Goal: Find specific page/section: Find specific page/section

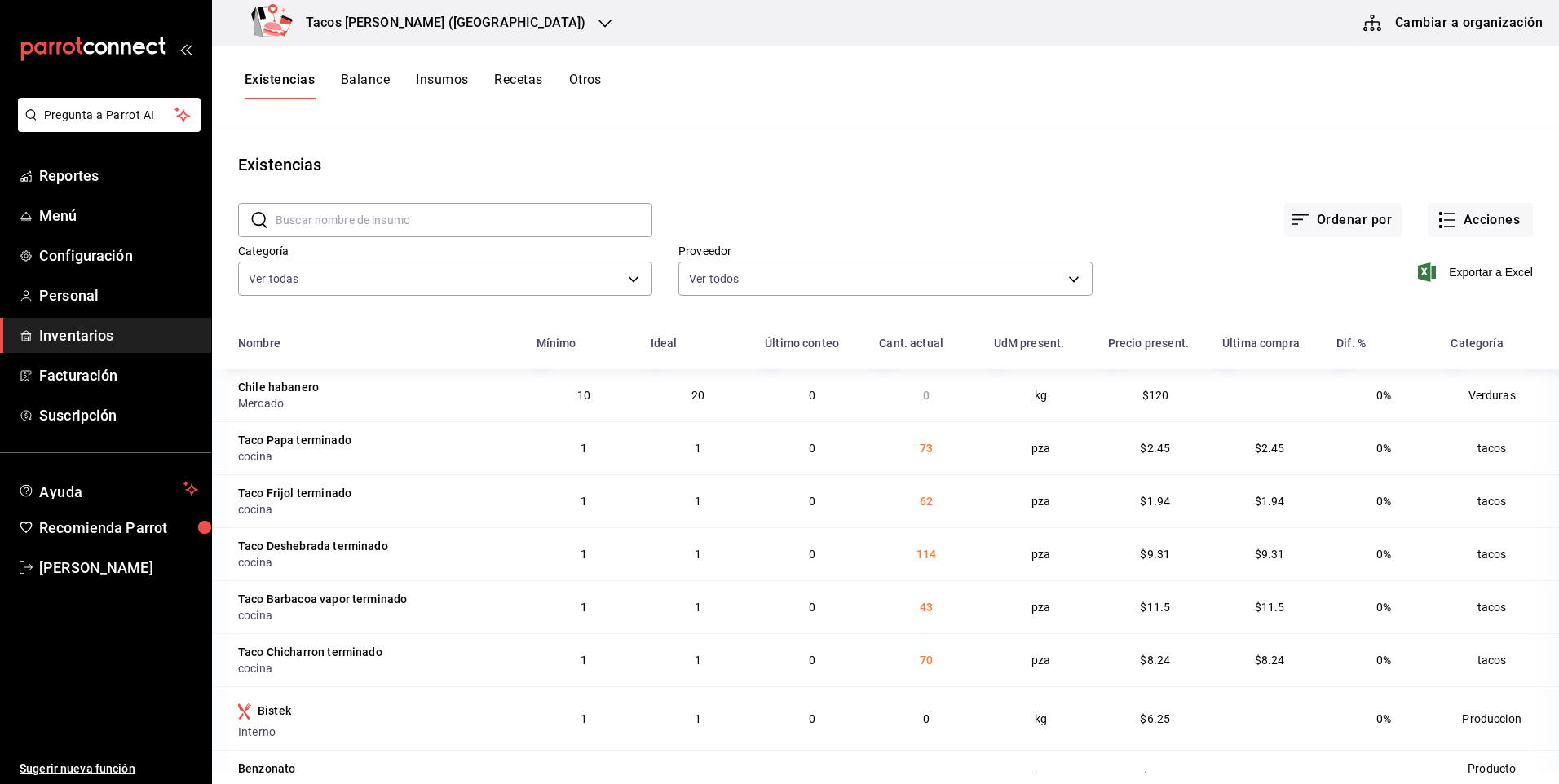
click at [456, 79] on button "Insumos" at bounding box center [442, 85] width 52 height 28
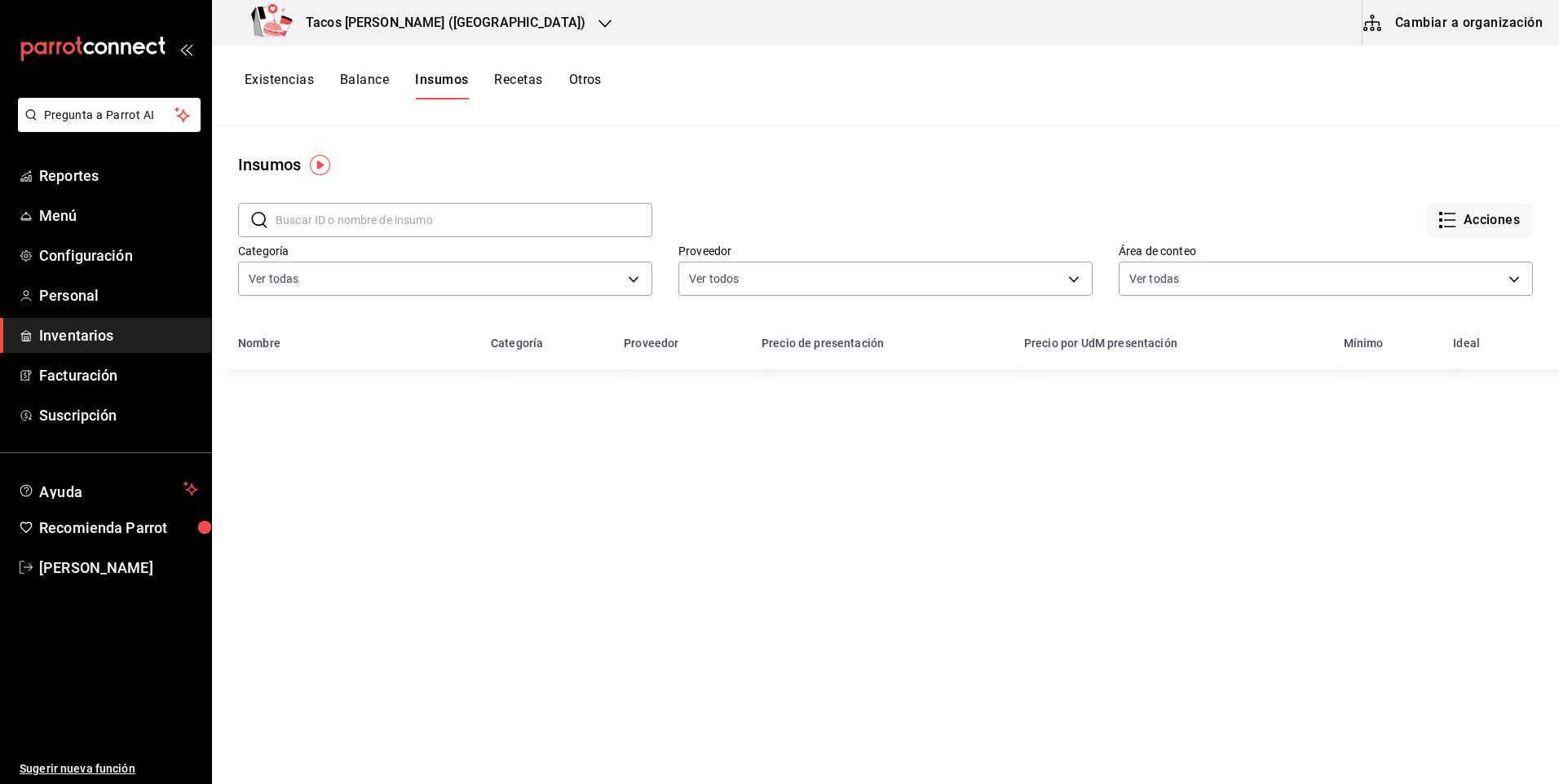
click at [304, 83] on button "Existencias" at bounding box center [279, 85] width 69 height 28
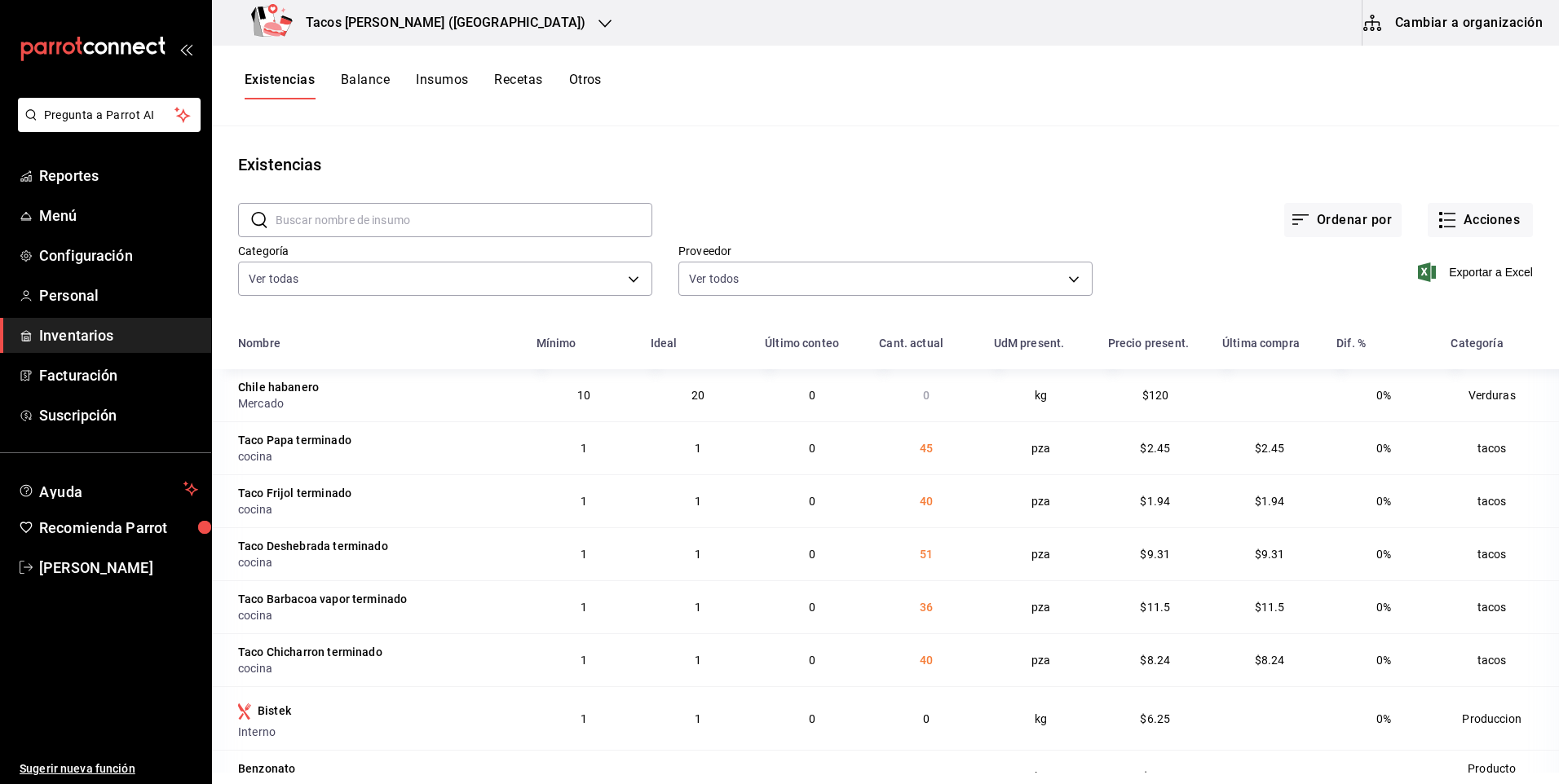
click at [457, 75] on button "Insumos" at bounding box center [442, 85] width 52 height 28
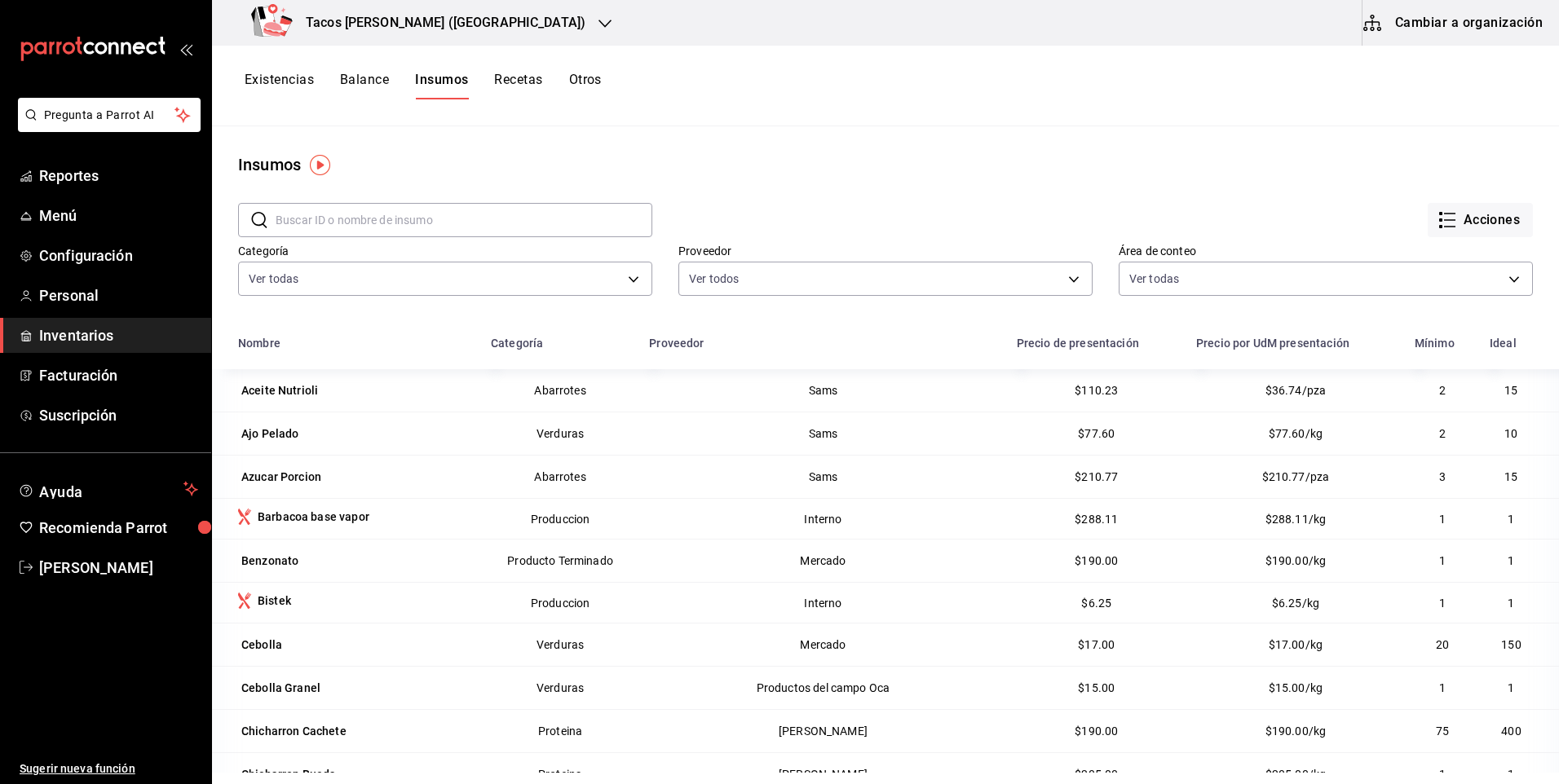
click at [280, 80] on button "Existencias" at bounding box center [279, 85] width 69 height 28
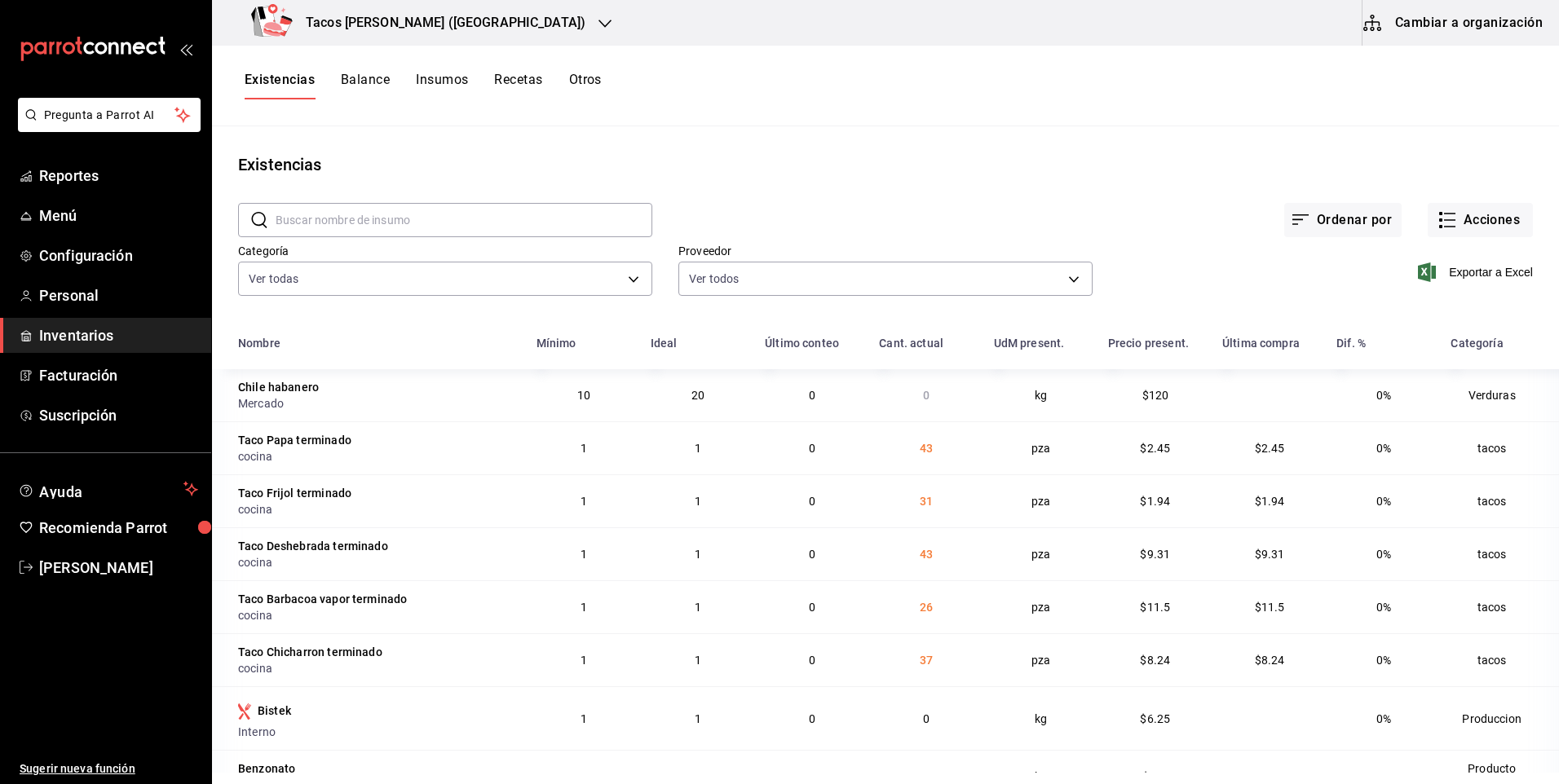
click at [462, 30] on h3 "Tacos [PERSON_NAME] ([GEOGRAPHIC_DATA])" at bounding box center [439, 23] width 293 height 20
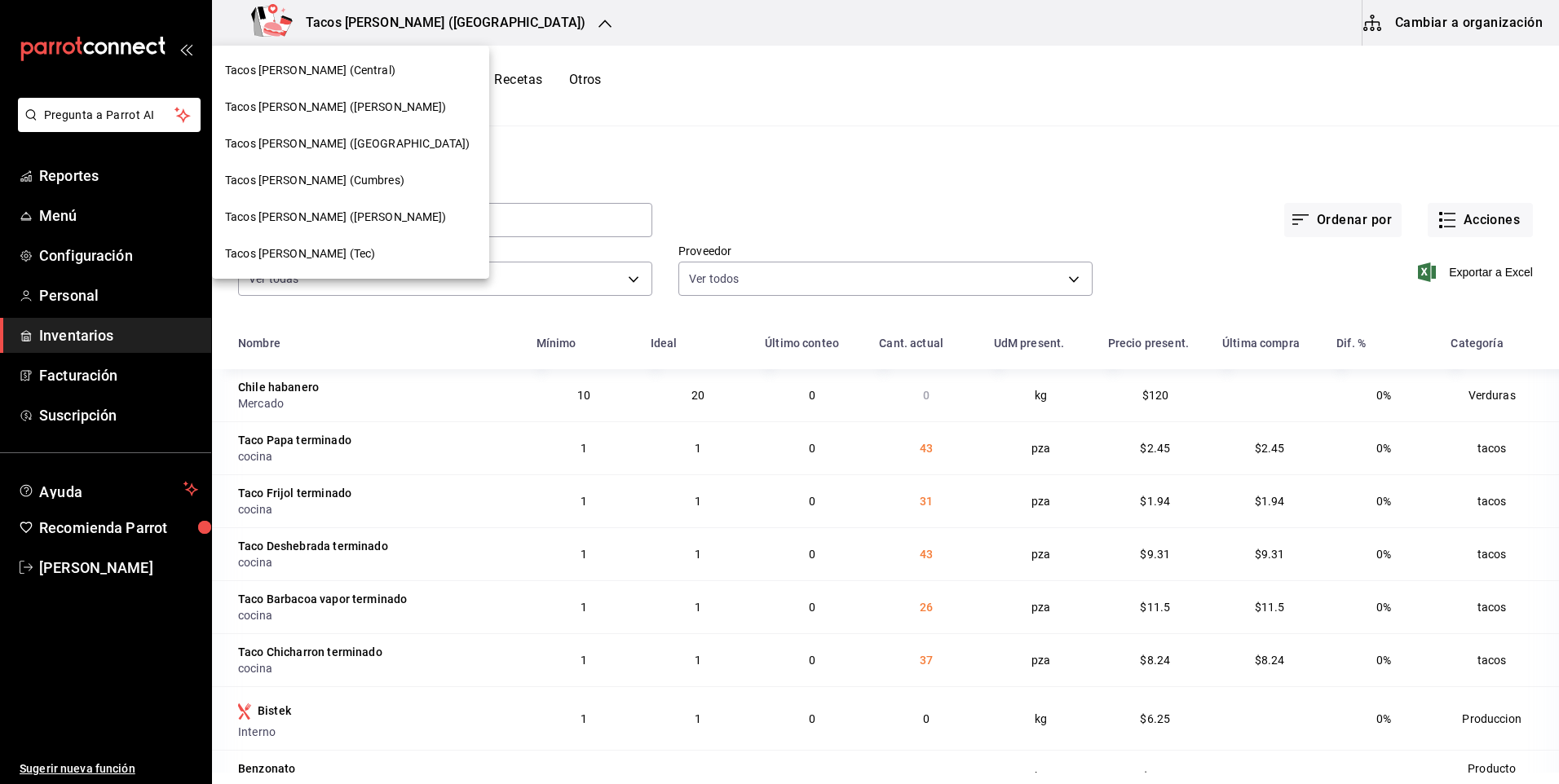
click at [372, 66] on div "Tacos [PERSON_NAME] (Central)" at bounding box center [351, 70] width 251 height 17
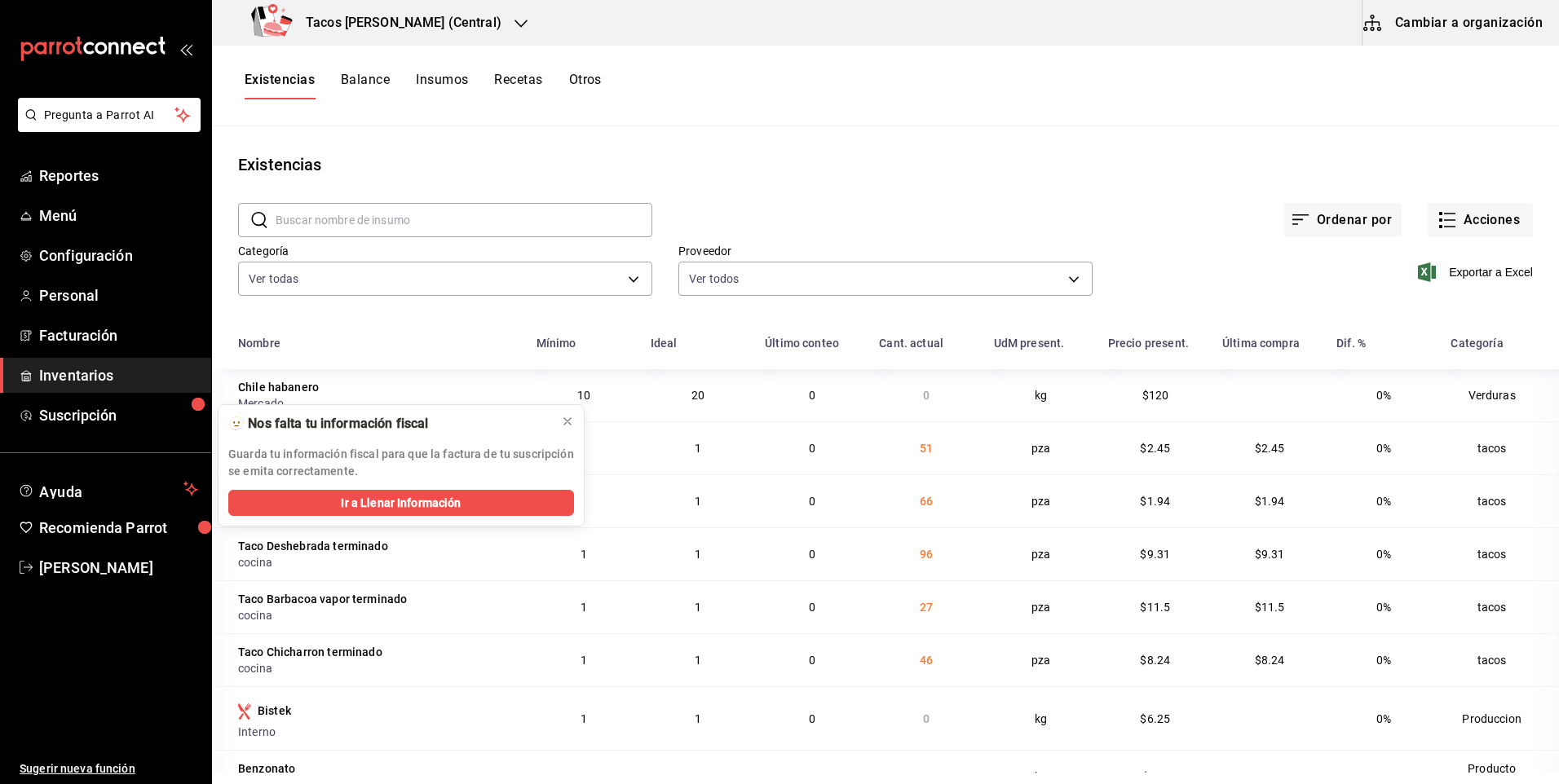
click at [442, 17] on h3 "Tacos [PERSON_NAME] (Central)" at bounding box center [397, 23] width 209 height 20
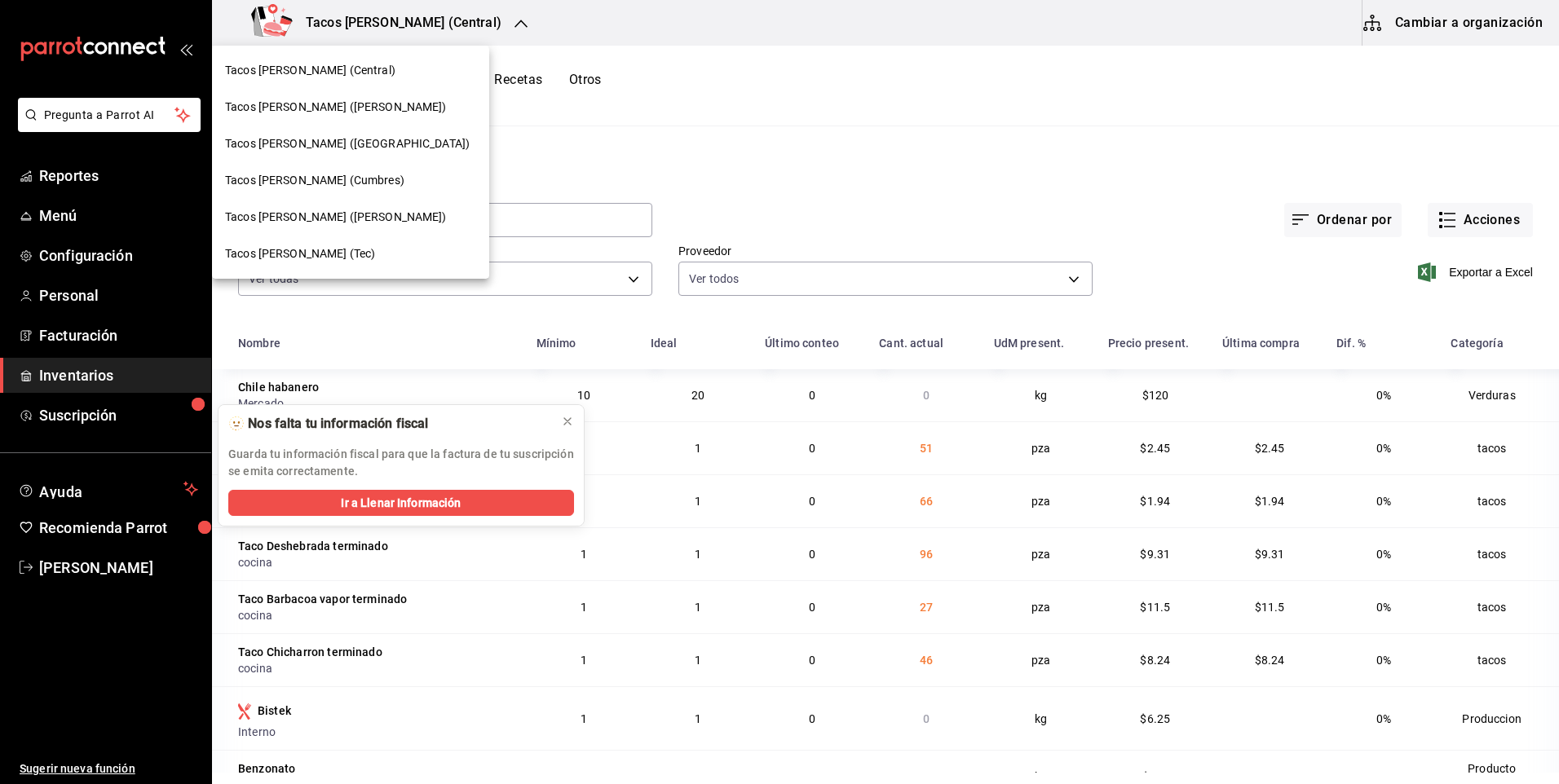
click at [362, 109] on span "Tacos [PERSON_NAME] ([PERSON_NAME])" at bounding box center [336, 107] width 222 height 17
